Goal: Transaction & Acquisition: Register for event/course

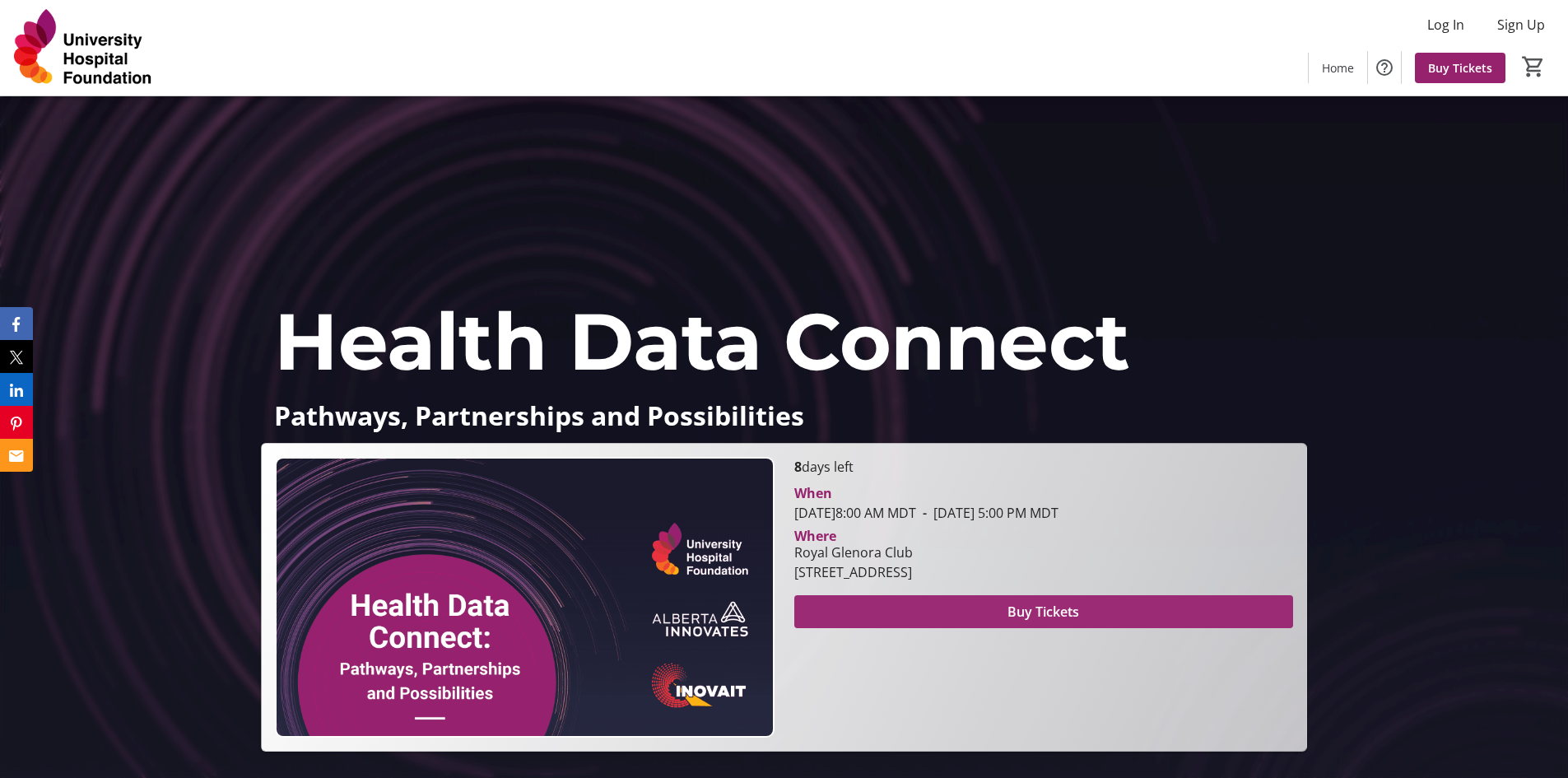
click at [879, 600] on span at bounding box center [1043, 611] width 499 height 39
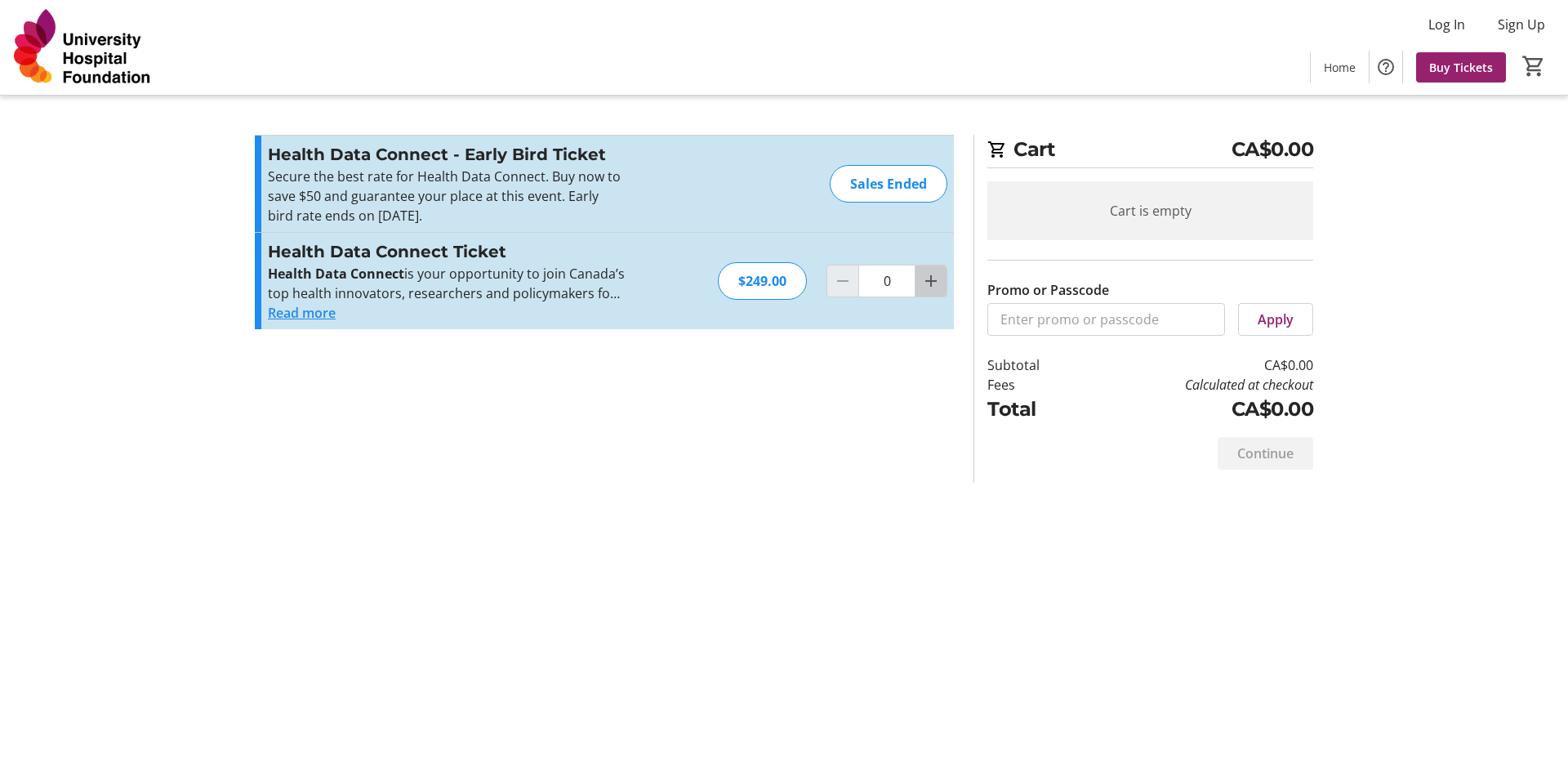
click at [926, 289] on mat-icon "Increment by one" at bounding box center [931, 281] width 20 height 20
click at [930, 291] on button "Increment by one" at bounding box center [930, 281] width 31 height 31
type input "2"
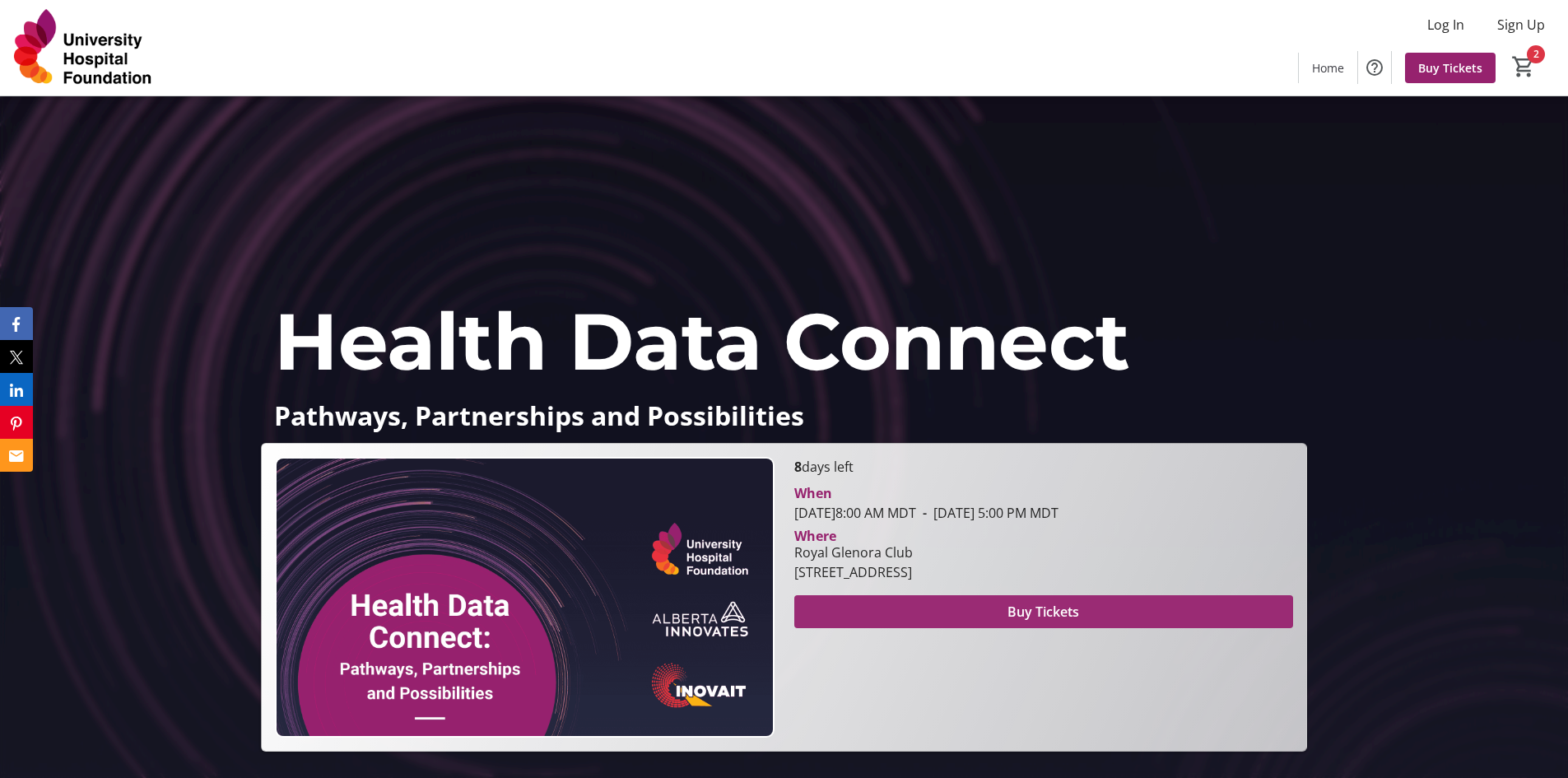
click at [1029, 610] on span "Buy Tickets" at bounding box center [1043, 611] width 72 height 20
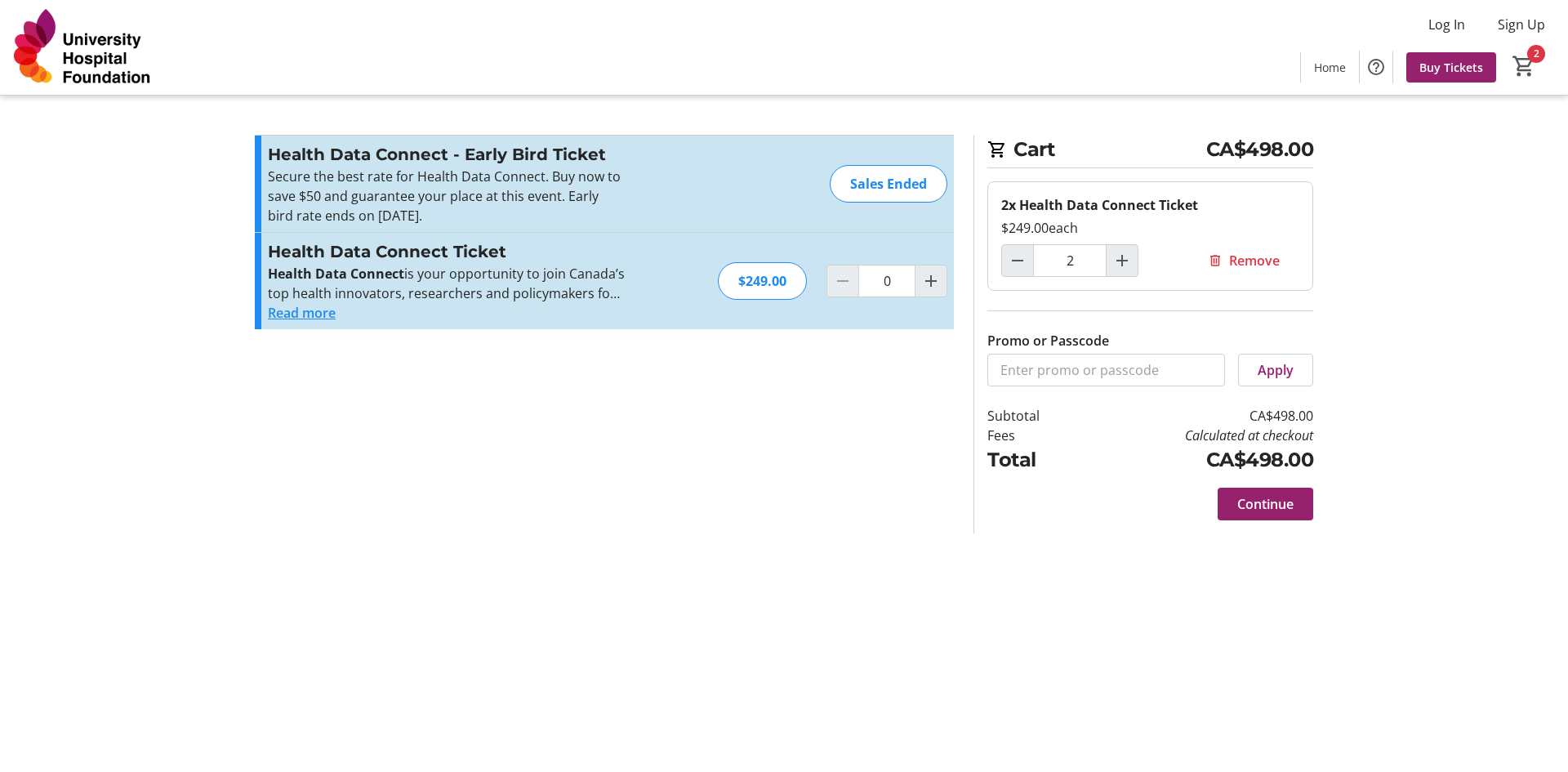
type input "2"
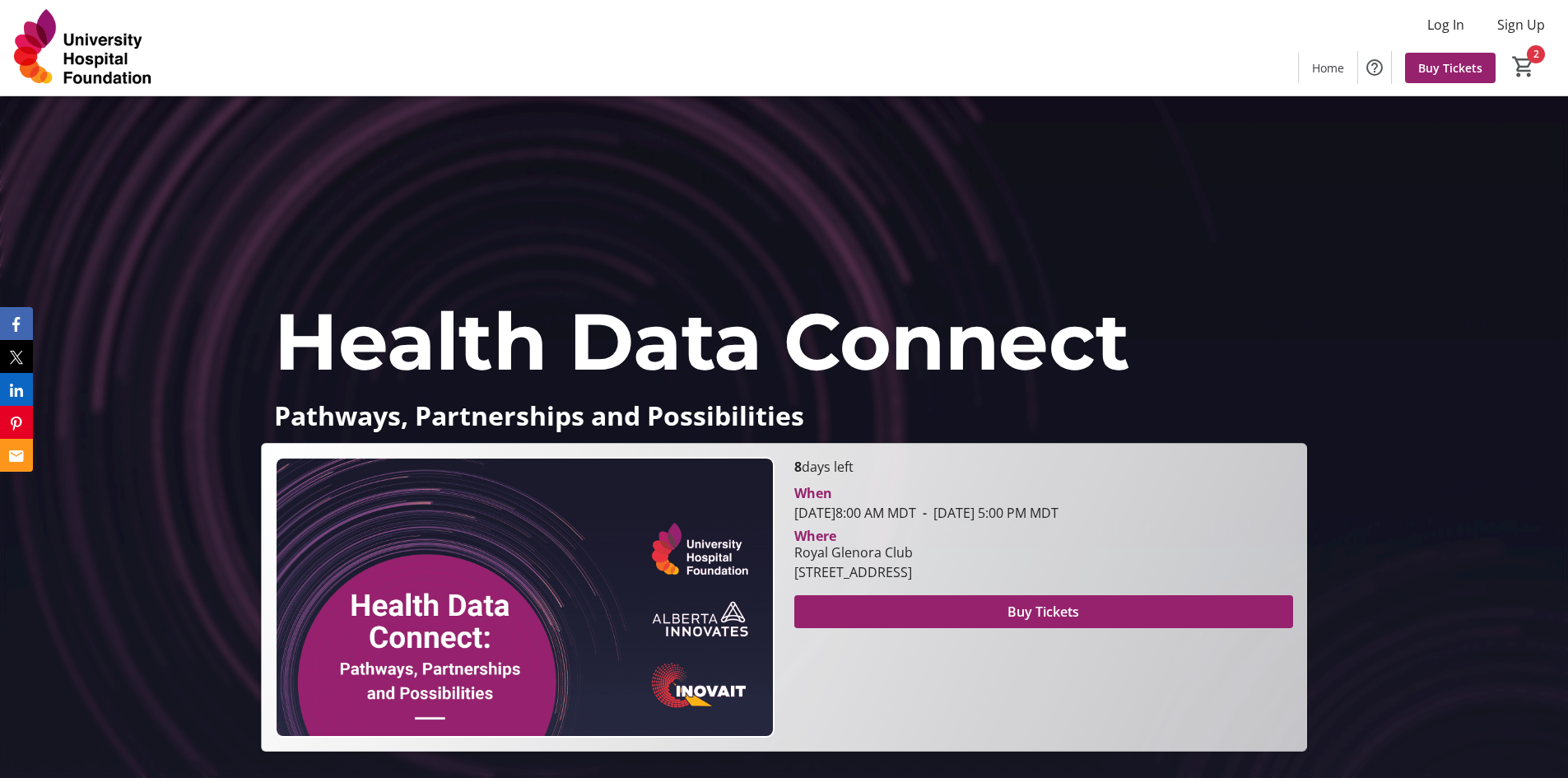
click at [575, 210] on div "Health Data Connect Pathways, Partnerships and Possibilities Health Data Connec…" at bounding box center [784, 424] width 1568 height 655
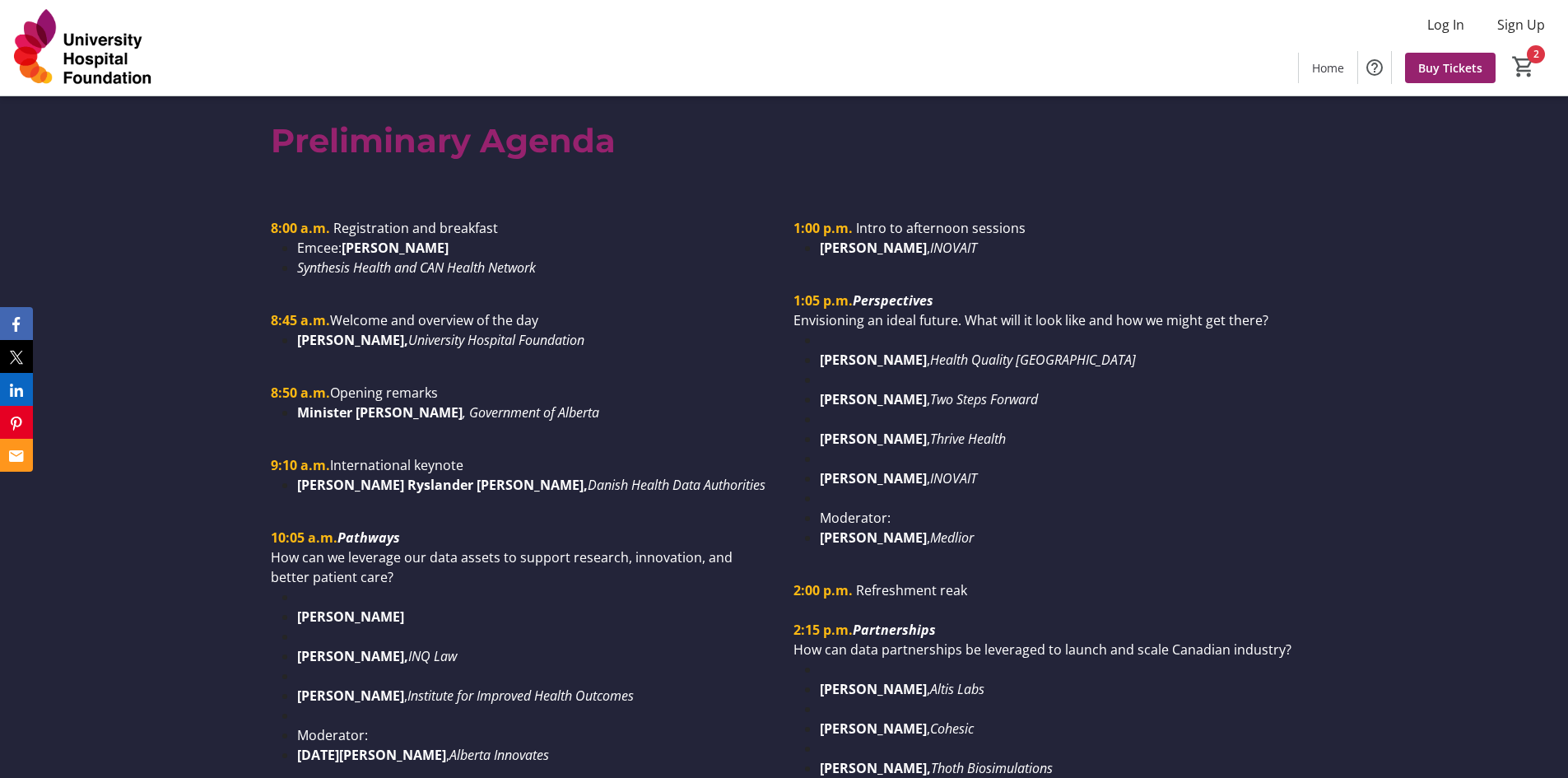
scroll to position [1398, 0]
